Goal: Task Accomplishment & Management: Manage account settings

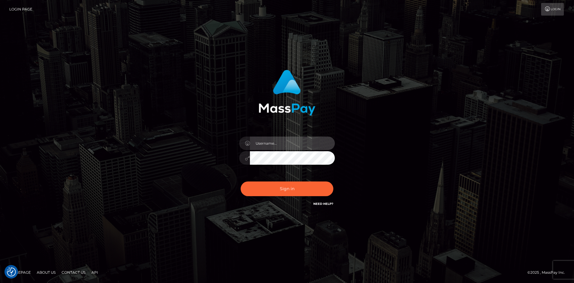
click at [287, 140] on input "text" at bounding box center [292, 142] width 85 height 13
type input "pranav"
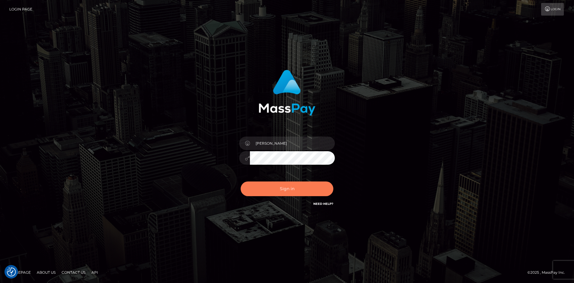
click at [282, 191] on button "Sign in" at bounding box center [287, 188] width 93 height 15
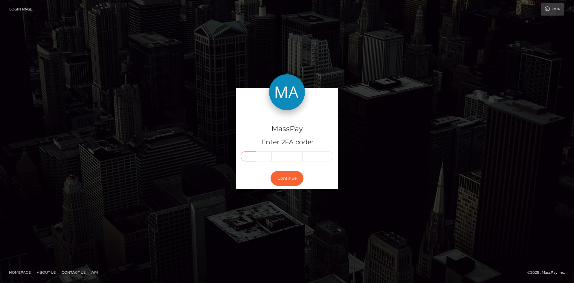
click at [254, 155] on input "text" at bounding box center [249, 156] width 16 height 10
type input "3"
type input "4"
type input "9"
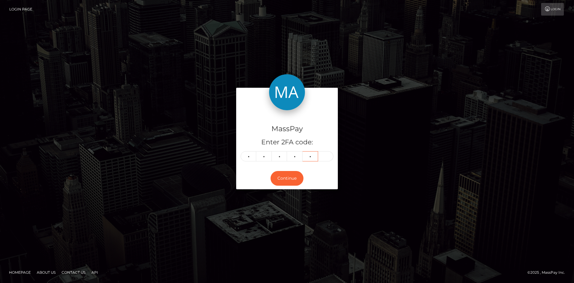
type input "7"
type input "2"
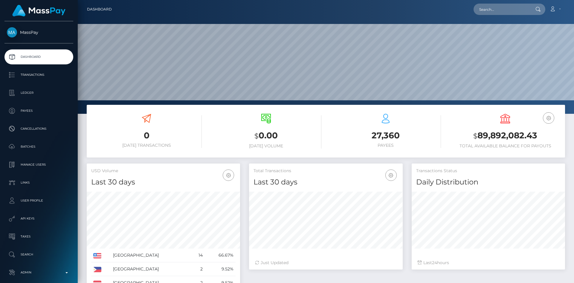
scroll to position [106, 154]
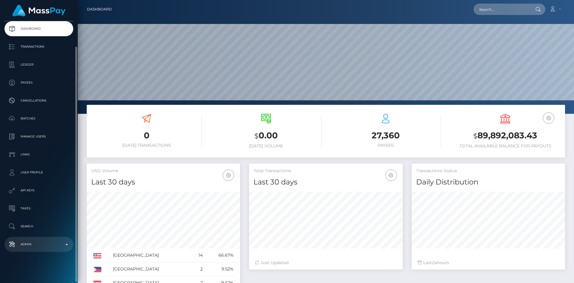
click at [67, 244] on b at bounding box center [66, 244] width 2 height 1
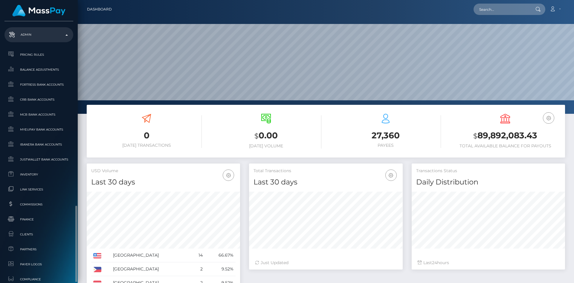
scroll to position [362, 0]
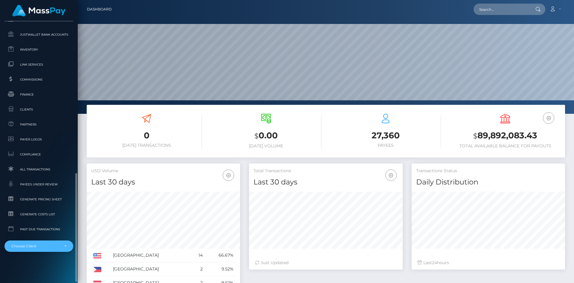
click at [65, 245] on div "Choose Client" at bounding box center [38, 245] width 55 height 5
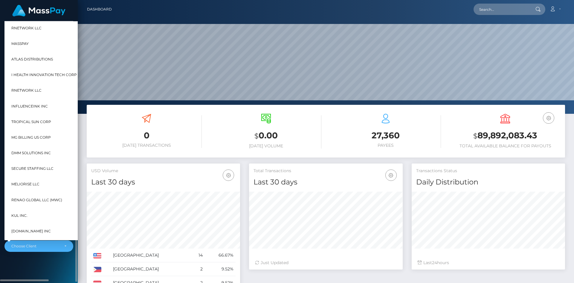
scroll to position [30, 0]
click at [66, 245] on div "Choose Client" at bounding box center [38, 245] width 55 height 5
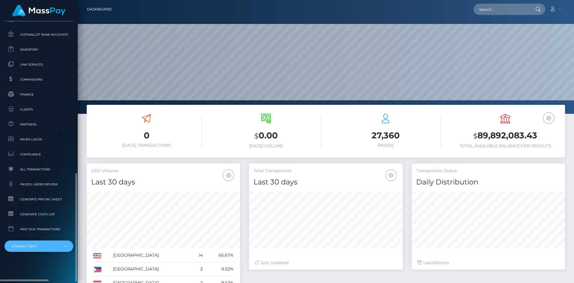
click at [66, 245] on div "Choose Client" at bounding box center [38, 245] width 55 height 5
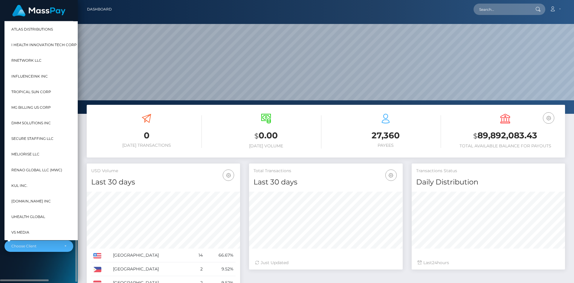
scroll to position [0, 0]
click at [66, 245] on div "Choose Client" at bounding box center [38, 245] width 55 height 5
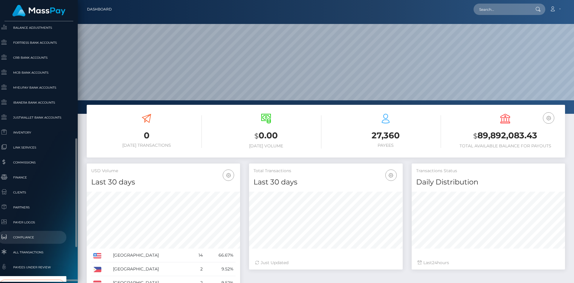
scroll to position [339, 7]
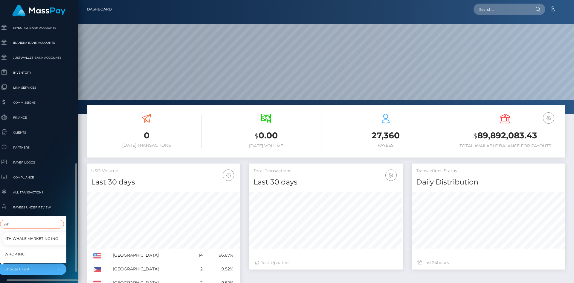
type input "wh"
click at [30, 250] on link "Whop Inc" at bounding box center [36, 253] width 69 height 13
select select "338"
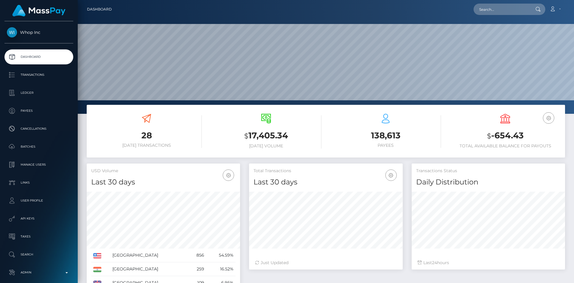
scroll to position [106, 154]
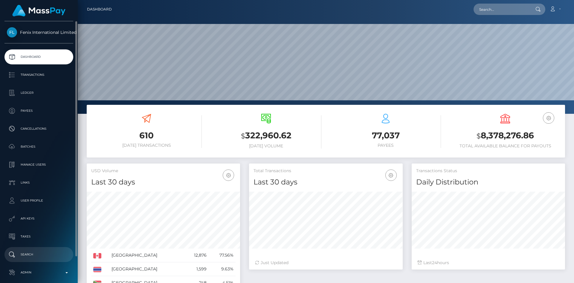
scroll to position [28, 0]
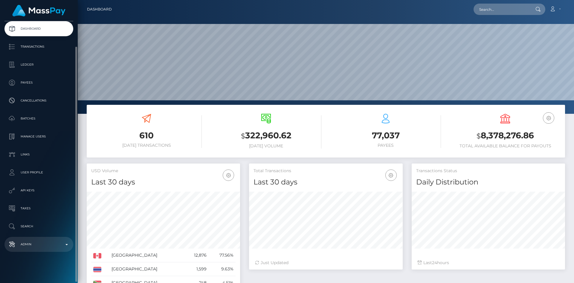
click at [63, 243] on p "Admin" at bounding box center [39, 243] width 64 height 9
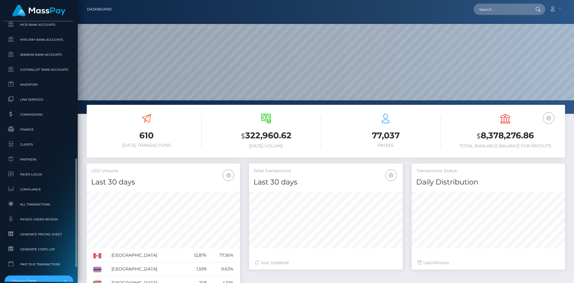
scroll to position [362, 0]
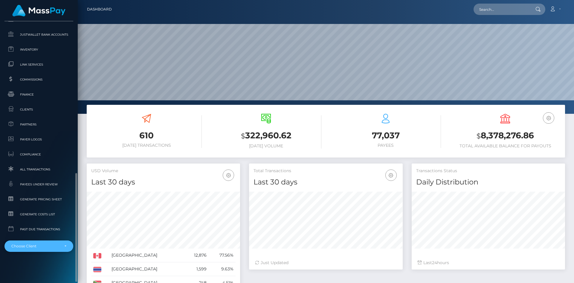
click at [66, 246] on div "Choose Client" at bounding box center [38, 245] width 55 height 5
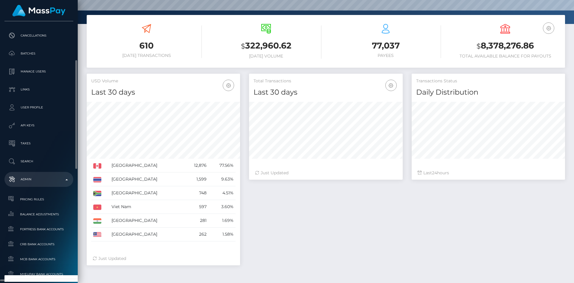
scroll to position [153, 0]
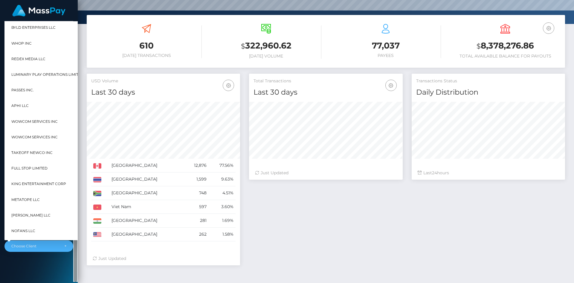
drag, startPoint x: 75, startPoint y: 172, endPoint x: 80, endPoint y: 287, distance: 115.8
click at [80, 282] on html "Fenix International Limited Dashboard Transactions Ledger Payees" at bounding box center [287, 141] width 574 height 283
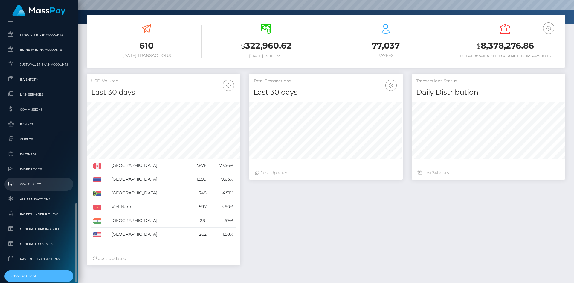
scroll to position [362, 0]
